Goal: Information Seeking & Learning: Learn about a topic

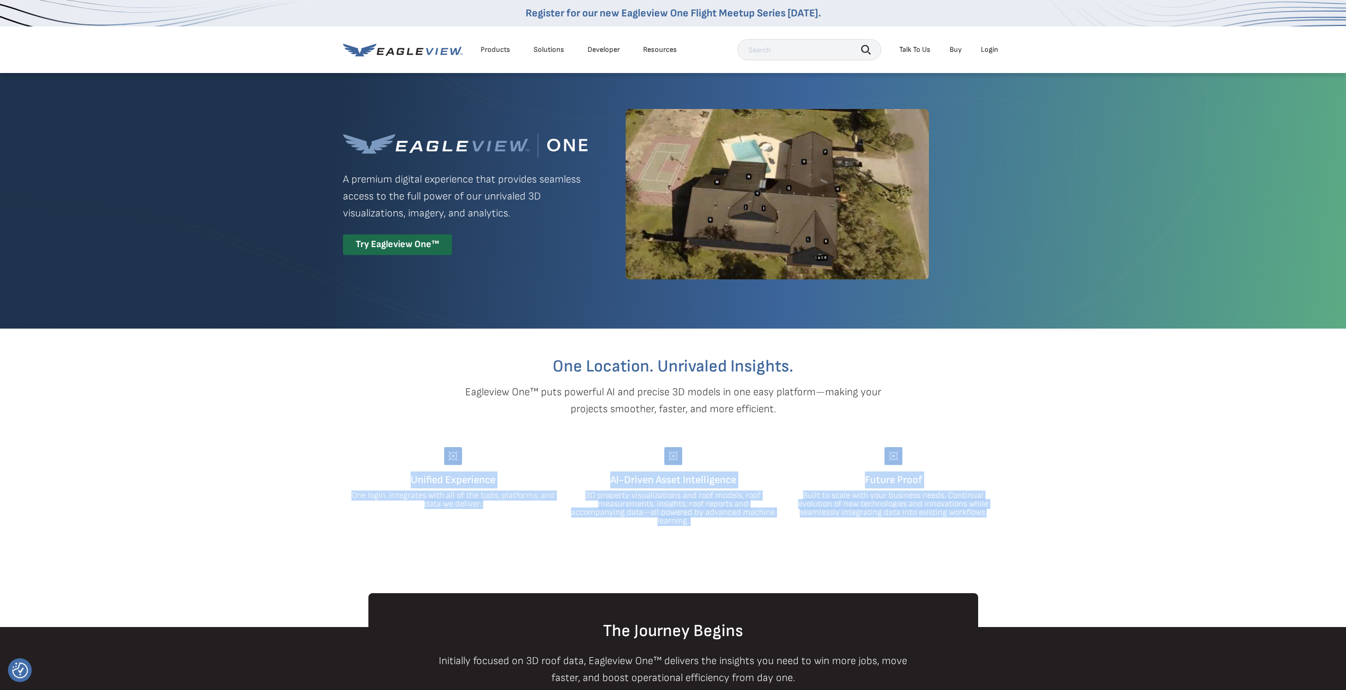
drag, startPoint x: 1012, startPoint y: 506, endPoint x: 369, endPoint y: 448, distance: 646.0
click at [369, 448] on section "One Location. Unrivaled Insights. Eagleview One™ puts powerful AI and precise 3…" at bounding box center [673, 461] width 1346 height 265
click at [369, 448] on div "Unified Experience One login. Integrates with all of the tools, platforms, and …" at bounding box center [453, 486] width 204 height 78
drag, startPoint x: 391, startPoint y: 439, endPoint x: 1010, endPoint y: 519, distance: 624.3
click at [1010, 519] on section "One Location. Unrivaled Insights. Eagleview One™ puts powerful AI and precise 3…" at bounding box center [673, 461] width 1346 height 265
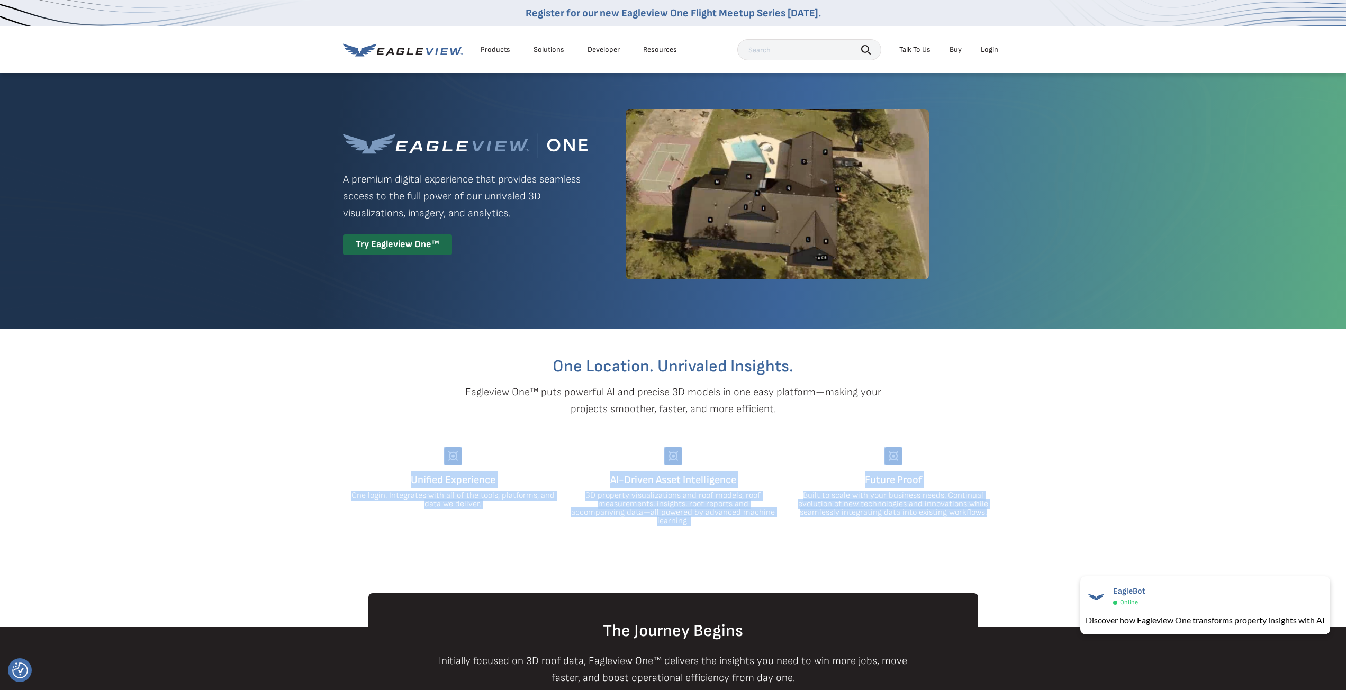
click at [1010, 519] on section "One Location. Unrivaled Insights. Eagleview One™ puts powerful AI and precise 3…" at bounding box center [673, 461] width 1346 height 265
drag, startPoint x: 1005, startPoint y: 519, endPoint x: 426, endPoint y: 446, distance: 583.4
click at [426, 446] on section "One Location. Unrivaled Insights. Eagleview One™ puts powerful AI and precise 3…" at bounding box center [673, 461] width 1346 height 265
click at [426, 446] on div "One Location. Unrivaled Insights. Eagleview One™ puts powerful AI and precise 3…" at bounding box center [673, 427] width 660 height 197
drag, startPoint x: 427, startPoint y: 440, endPoint x: 1022, endPoint y: 516, distance: 599.6
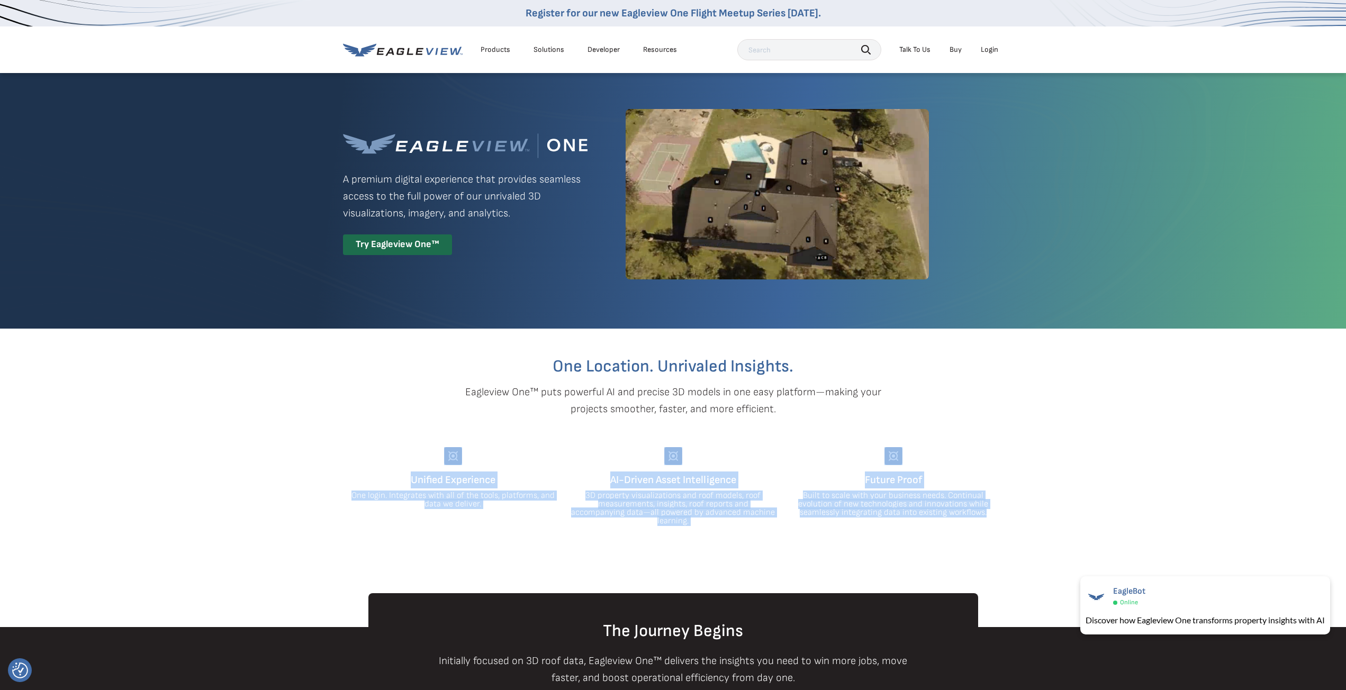
click at [1022, 516] on section "One Location. Unrivaled Insights. Eagleview One™ puts powerful AI and precise 3…" at bounding box center [673, 461] width 1346 height 265
drag, startPoint x: 1022, startPoint y: 516, endPoint x: 303, endPoint y: 447, distance: 722.4
click at [303, 447] on section "One Location. Unrivaled Insights. Eagleview One™ puts powerful AI and precise 3…" at bounding box center [673, 461] width 1346 height 265
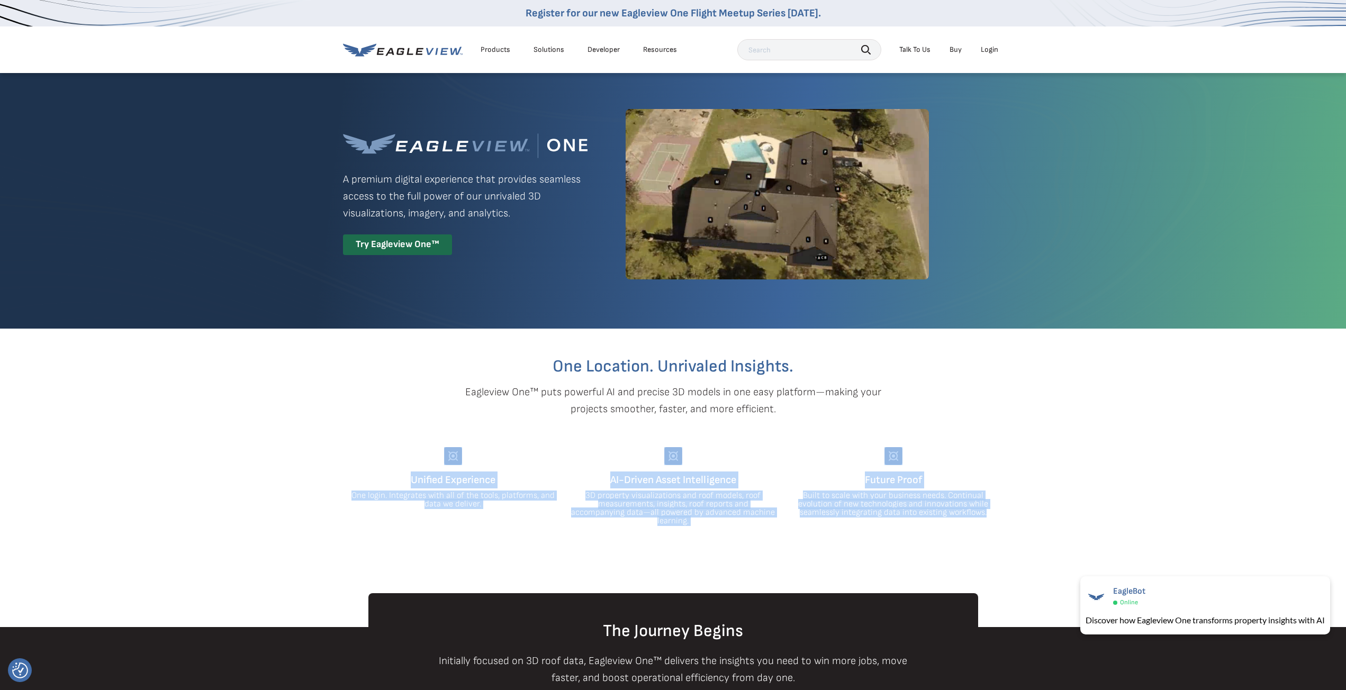
drag, startPoint x: 309, startPoint y: 441, endPoint x: 1071, endPoint y: 522, distance: 765.8
click at [1071, 522] on section "One Location. Unrivaled Insights. Eagleview One™ puts powerful AI and precise 3…" at bounding box center [673, 461] width 1346 height 265
drag, startPoint x: 1026, startPoint y: 510, endPoint x: 364, endPoint y: 455, distance: 663.8
click at [364, 455] on section "One Location. Unrivaled Insights. Eagleview One™ puts powerful AI and precise 3…" at bounding box center [673, 461] width 1346 height 265
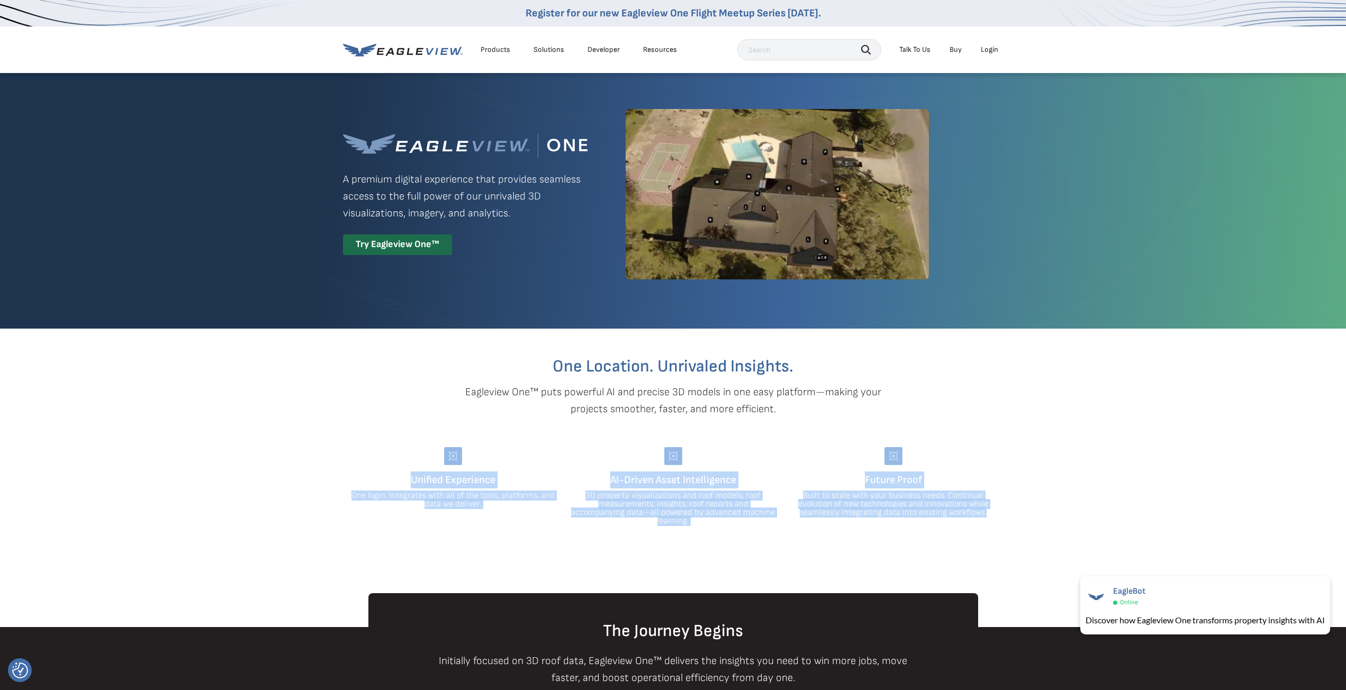
click at [379, 446] on div "One Location. Unrivaled Insights. Eagleview One™ puts powerful AI and precise 3…" at bounding box center [673, 427] width 660 height 197
drag, startPoint x: 383, startPoint y: 444, endPoint x: 1087, endPoint y: 481, distance: 705.3
click at [1087, 481] on section "One Location. Unrivaled Insights. Eagleview One™ puts powerful AI and precise 3…" at bounding box center [673, 461] width 1346 height 265
